Goal: Browse casually

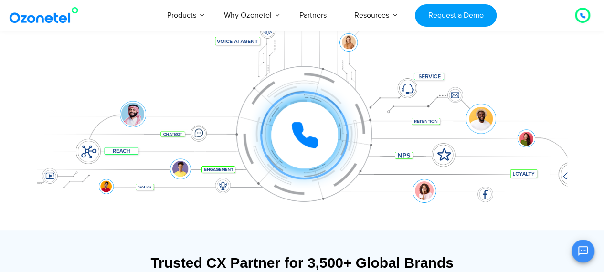
click at [314, 130] on icon at bounding box center [305, 135] width 29 height 29
click at [302, 128] on icon at bounding box center [305, 135] width 24 height 24
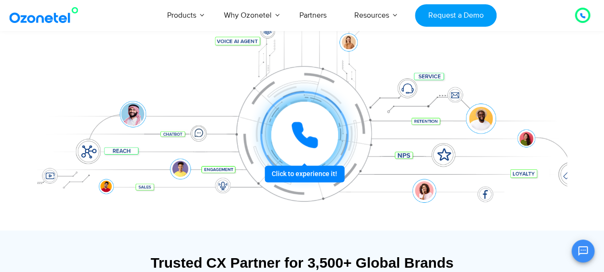
click at [302, 128] on icon at bounding box center [305, 135] width 24 height 24
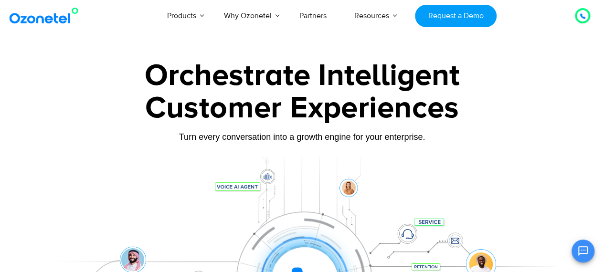
click at [41, 22] on img at bounding box center [45, 15] width 77 height 17
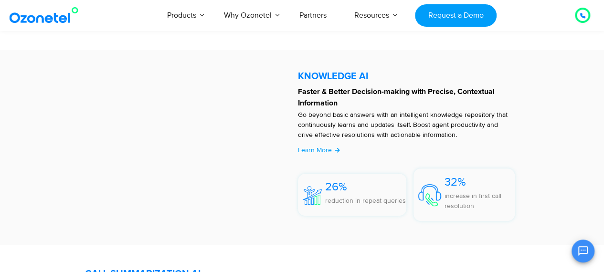
scroll to position [1953, 0]
